Goal: Transaction & Acquisition: Purchase product/service

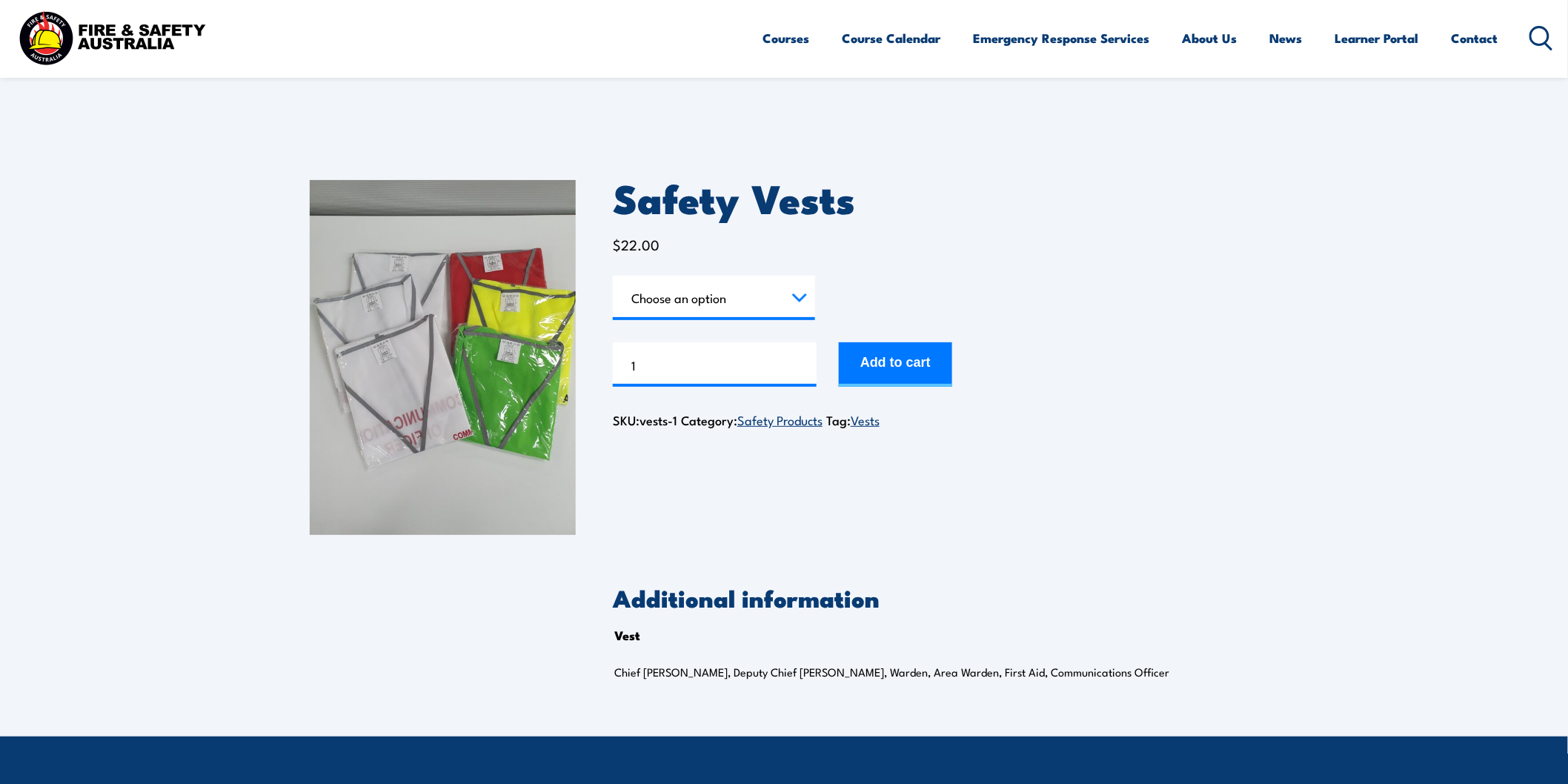
click at [796, 295] on select "Choose an option Chief [PERSON_NAME] Deputy Chief Warden Warden Area Warden Fir…" at bounding box center [714, 298] width 202 height 45
click at [613, 275] on select "Choose an option Chief [PERSON_NAME] Deputy Chief Warden Warden Area Warden Fir…" at bounding box center [714, 298] width 202 height 45
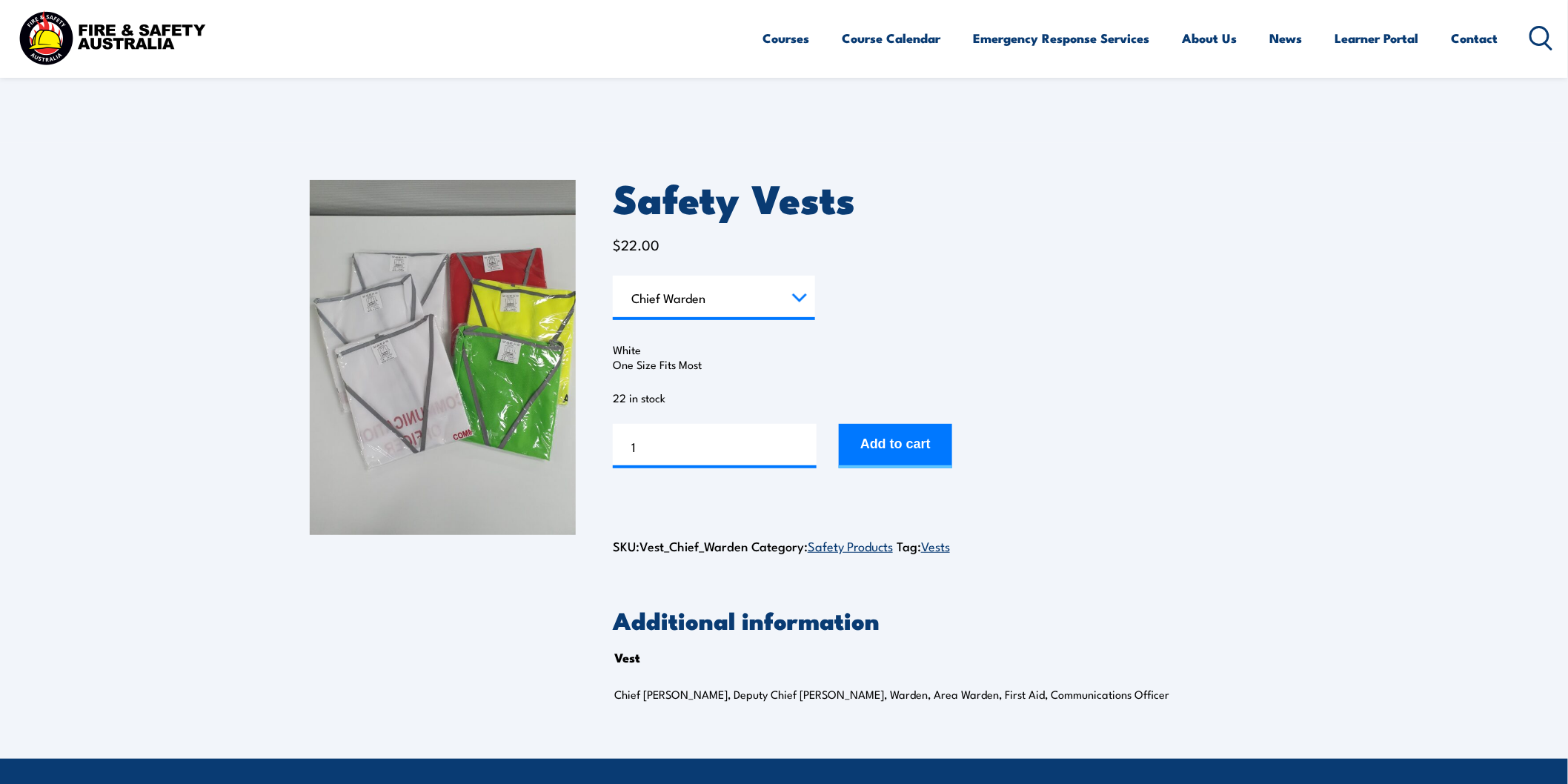
click at [809, 291] on select "Choose an option Chief [PERSON_NAME] Deputy Chief Warden Warden Area Warden Fir…" at bounding box center [714, 298] width 202 height 45
click at [613, 275] on select "Choose an option Chief [PERSON_NAME] Deputy Chief Warden Warden Area Warden Fir…" at bounding box center [714, 298] width 202 height 45
click at [790, 291] on select "Choose an option Chief [PERSON_NAME] Deputy Chief Warden Warden Area Warden Fir…" at bounding box center [714, 298] width 202 height 45
click at [613, 275] on select "Choose an option Chief [PERSON_NAME] Deputy Chief Warden Warden Area Warden Fir…" at bounding box center [714, 298] width 202 height 45
select select "First Aid"
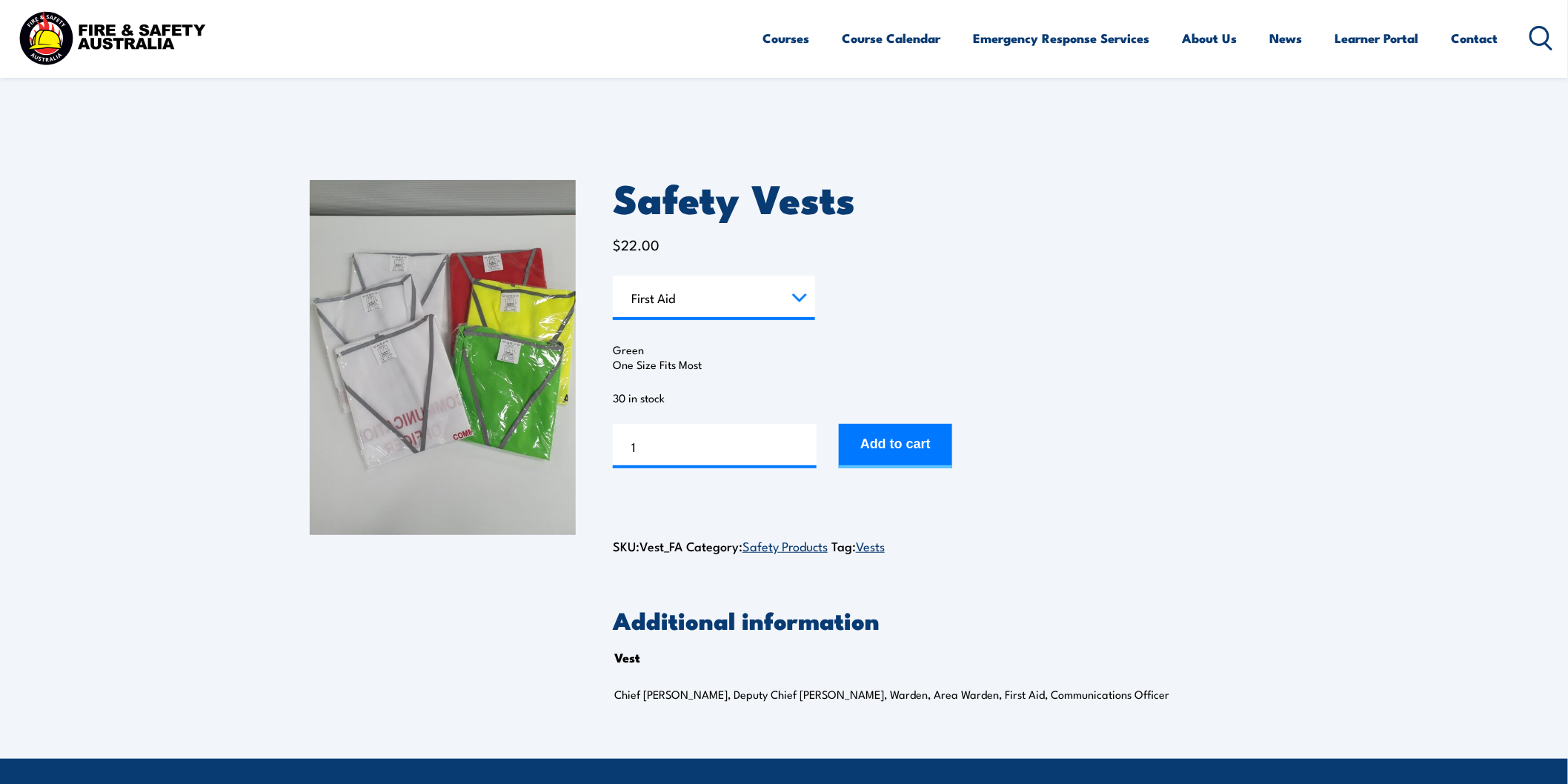
click at [812, 301] on select "Choose an option Chief [PERSON_NAME] Deputy Chief Warden Warden Area Warden Fir…" at bounding box center [714, 298] width 202 height 45
click at [914, 330] on form "Vest Choose an option Chief Warden Deputy Chief Warden Warden Area Warden First…" at bounding box center [935, 372] width 646 height 193
